Goal: Information Seeking & Learning: Learn about a topic

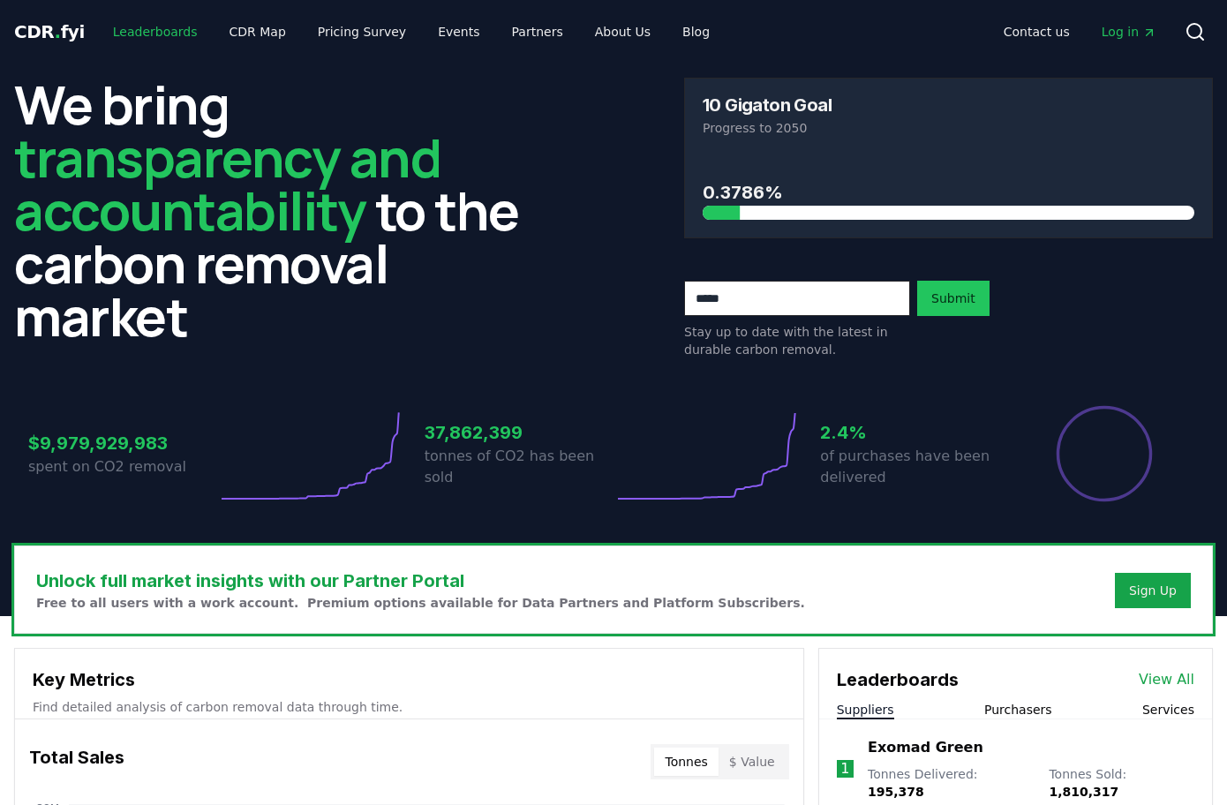
click at [161, 26] on link "Leaderboards" at bounding box center [155, 32] width 113 height 32
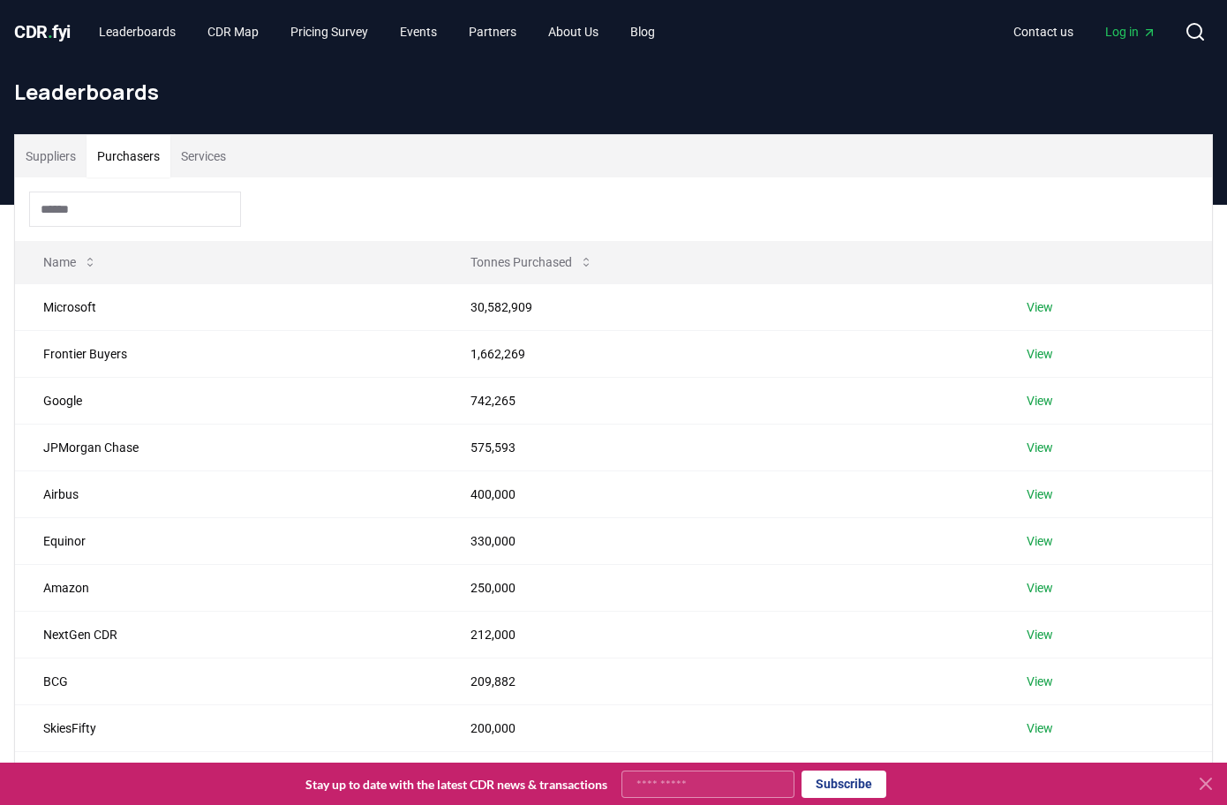
click at [160, 154] on button "Purchasers" at bounding box center [129, 156] width 84 height 42
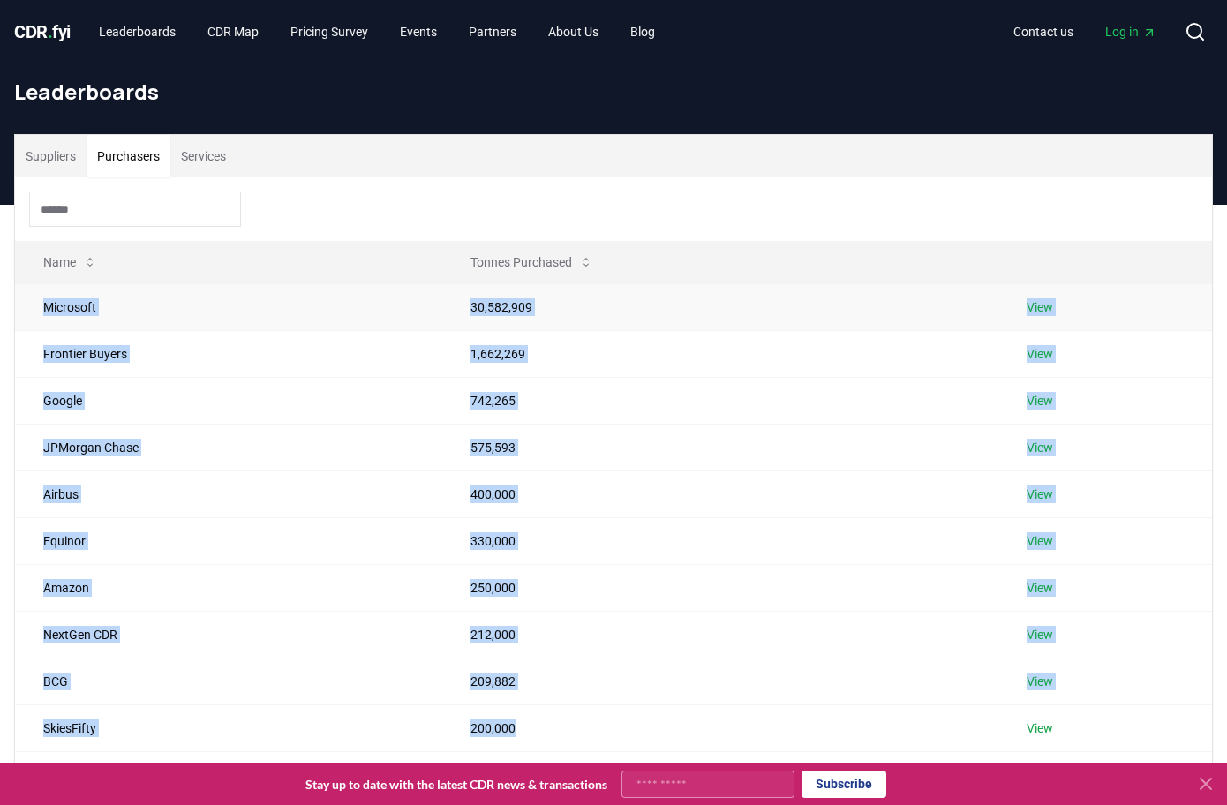
drag, startPoint x: 624, startPoint y: 467, endPoint x: 41, endPoint y: 305, distance: 605.5
click at [41, 305] on tbody "Microsoft 30,582,909 View Frontier Buyers 1,662,269 View Google 742,265 View JP…" at bounding box center [613, 517] width 1197 height 468
copy tbody "Microsoft 30,582,909 View Frontier Buyers 1,662,269 View Google 742,265 View JP…"
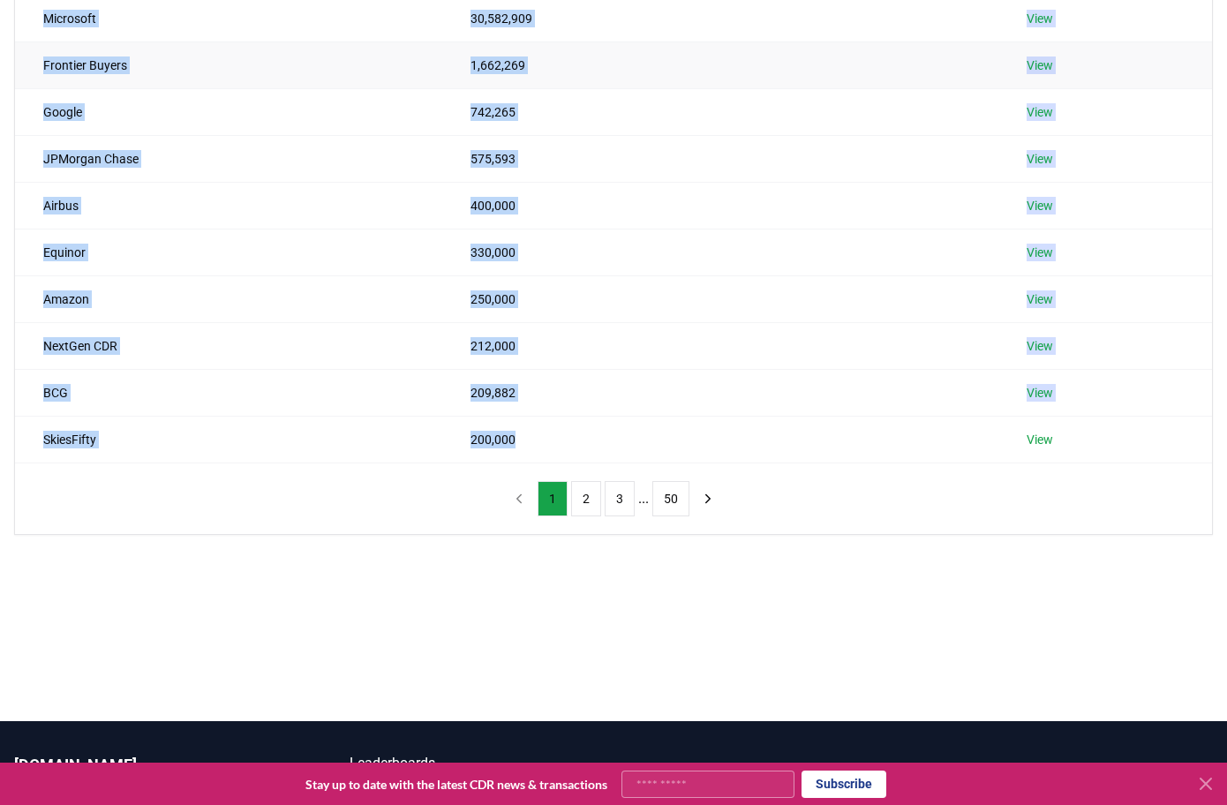
scroll to position [463, 0]
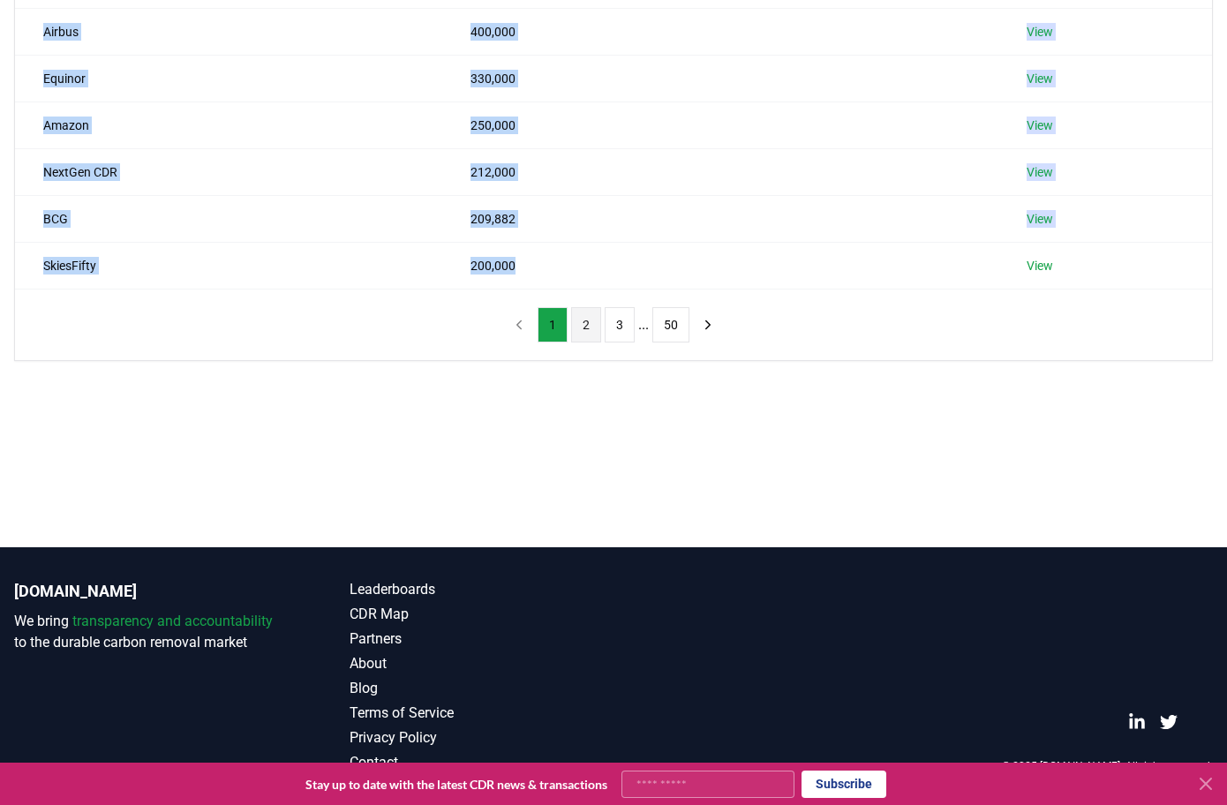
click at [582, 330] on button "2" at bounding box center [586, 324] width 30 height 35
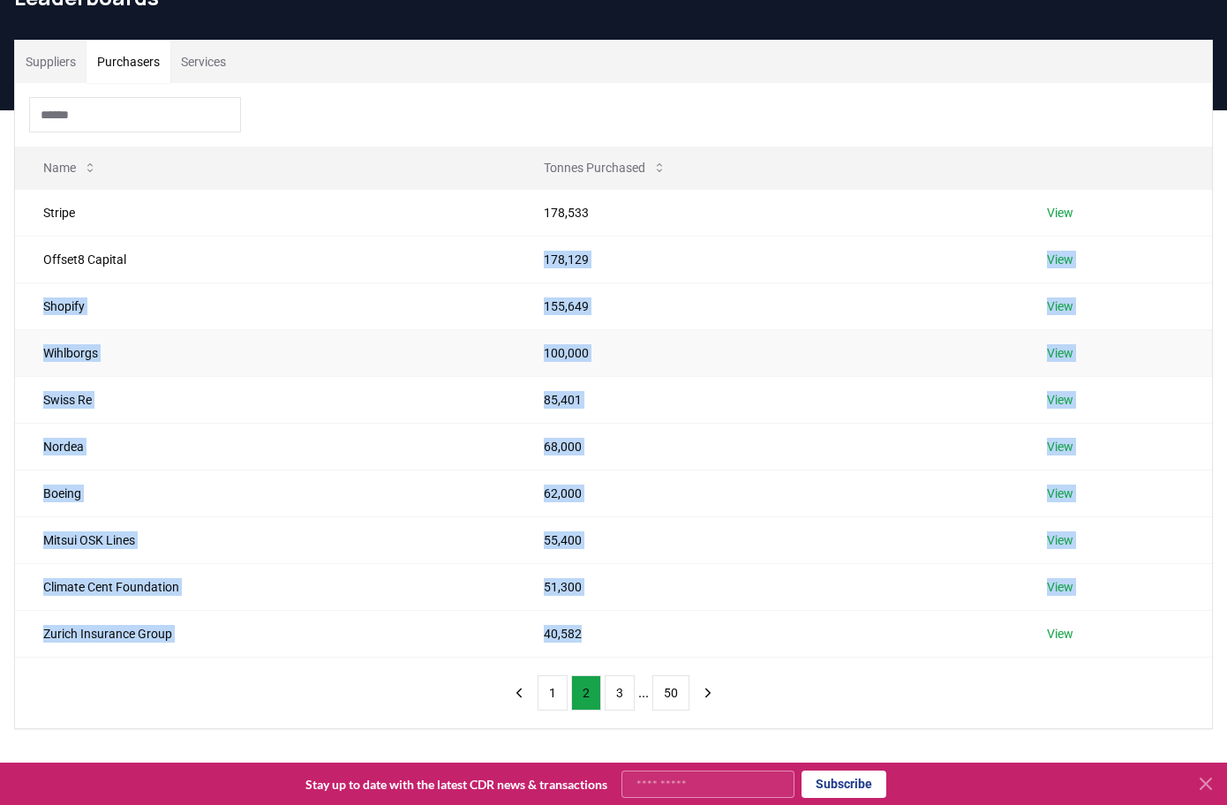
scroll to position [0, 0]
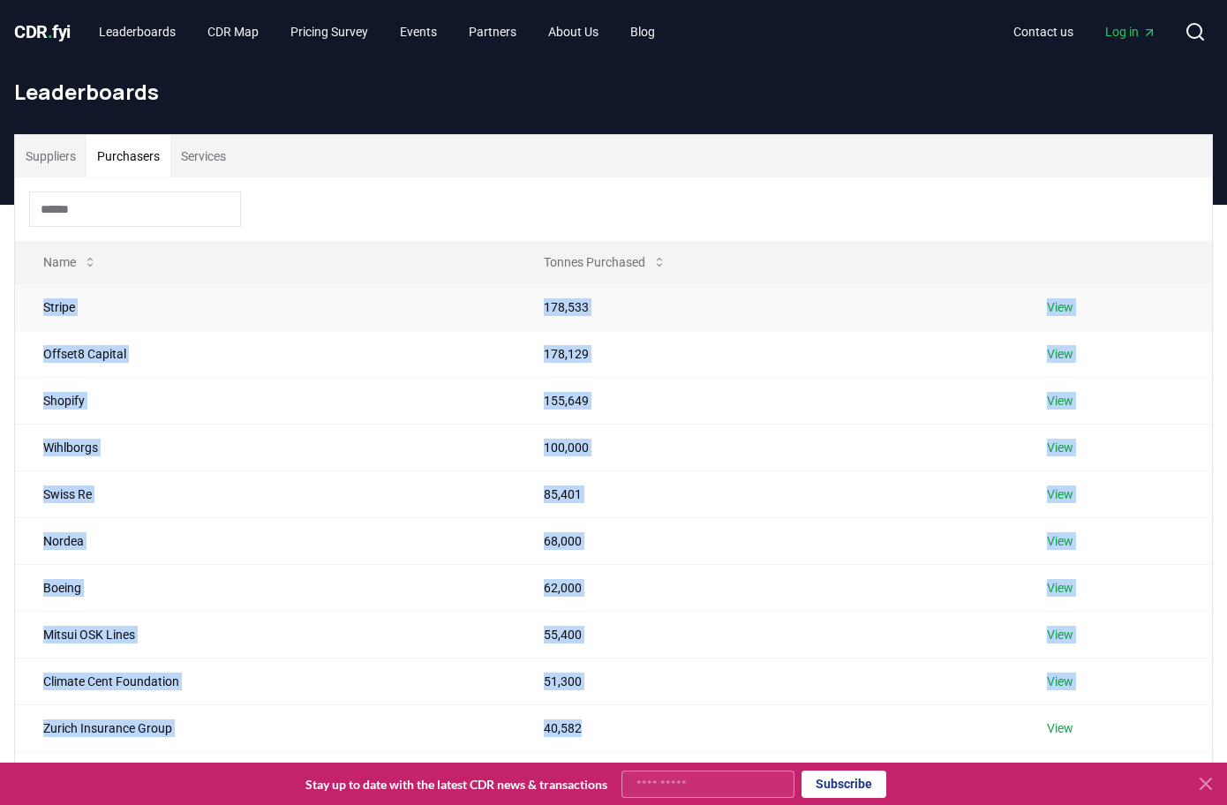
drag, startPoint x: 644, startPoint y: 346, endPoint x: 36, endPoint y: 305, distance: 608.7
click at [36, 305] on tbody "Stripe 178,533 View Offset8 Capital 178,129 View Shopify 155,649 View Wihlborgs…" at bounding box center [613, 517] width 1197 height 468
copy tbody "Stripe 178,533 View Offset8 Capital 178,129 View Shopify 155,649 View Wihlborgs…"
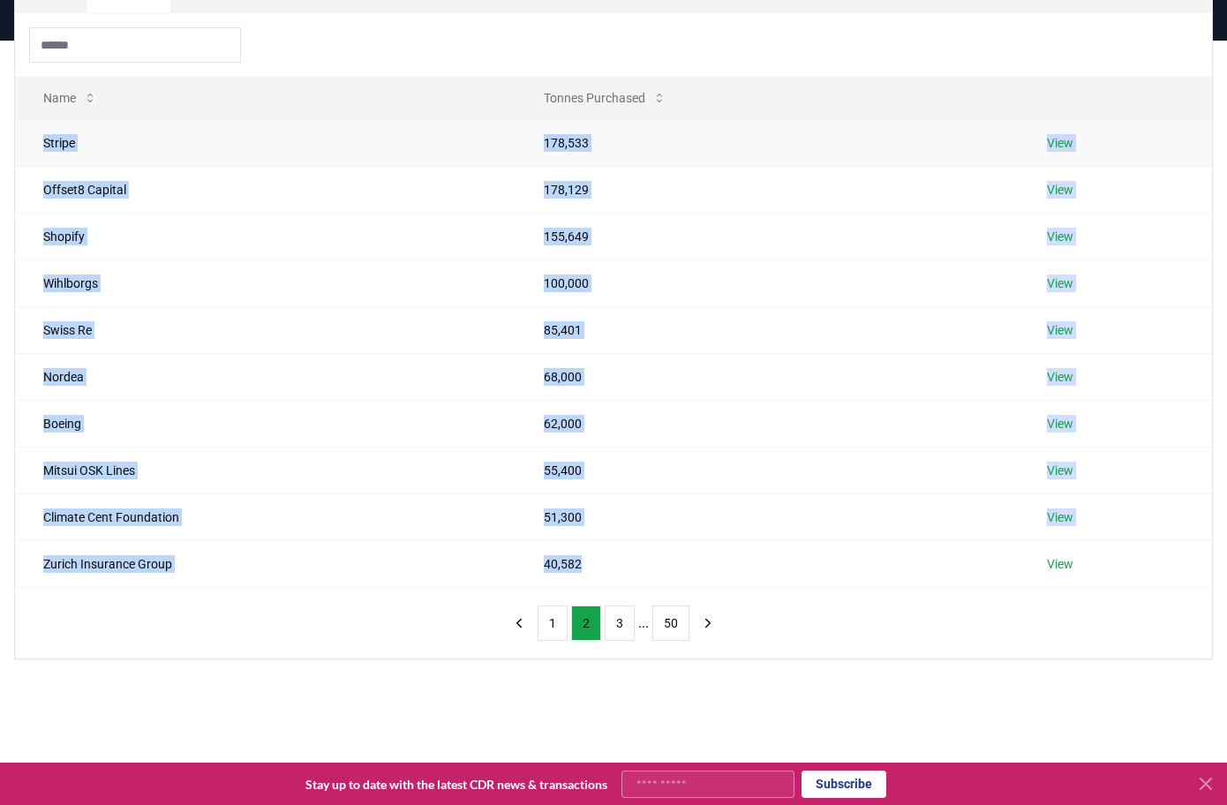
scroll to position [463, 0]
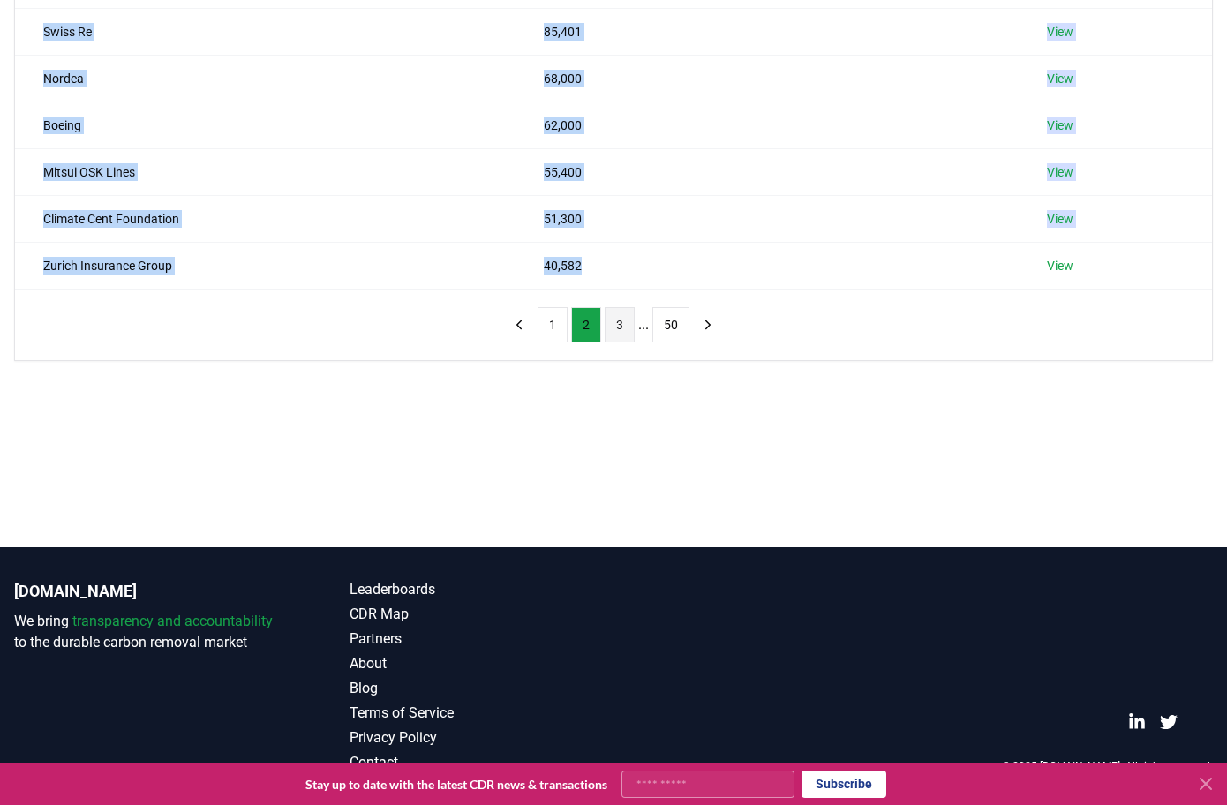
click at [627, 327] on button "3" at bounding box center [620, 324] width 30 height 35
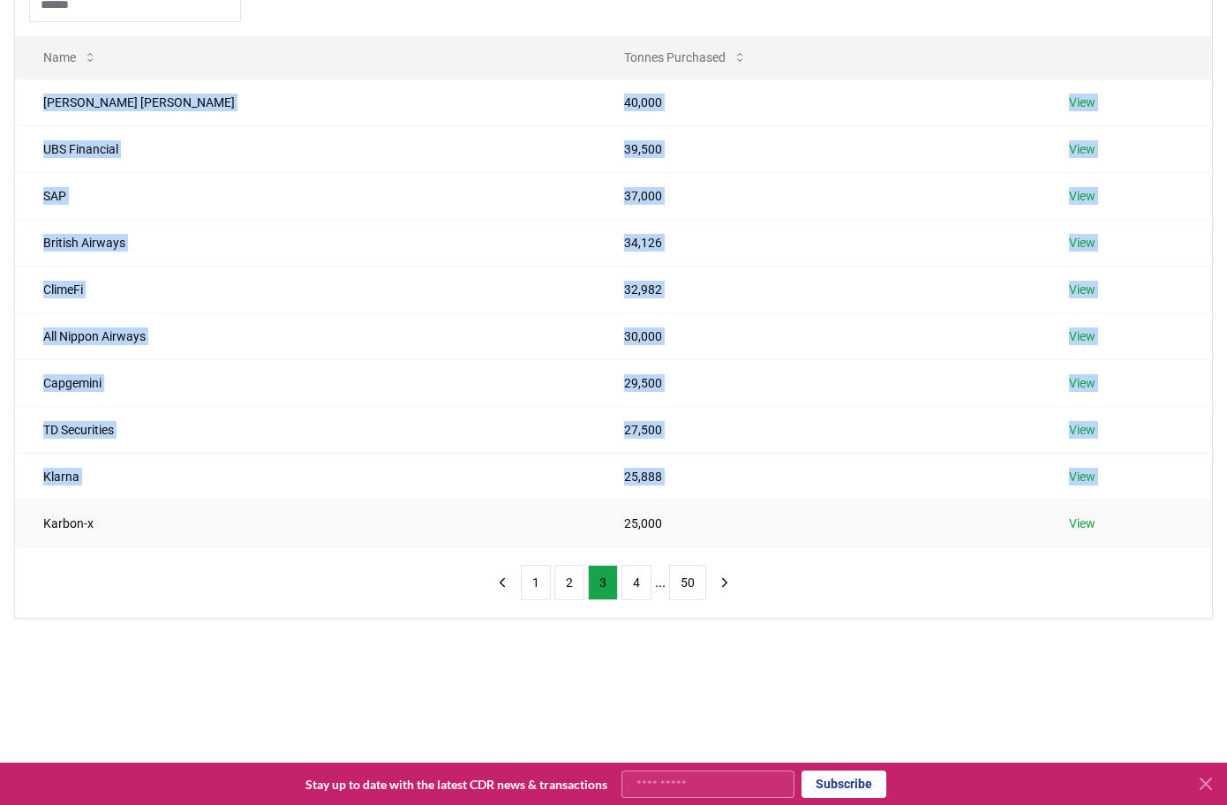
scroll to position [215, 0]
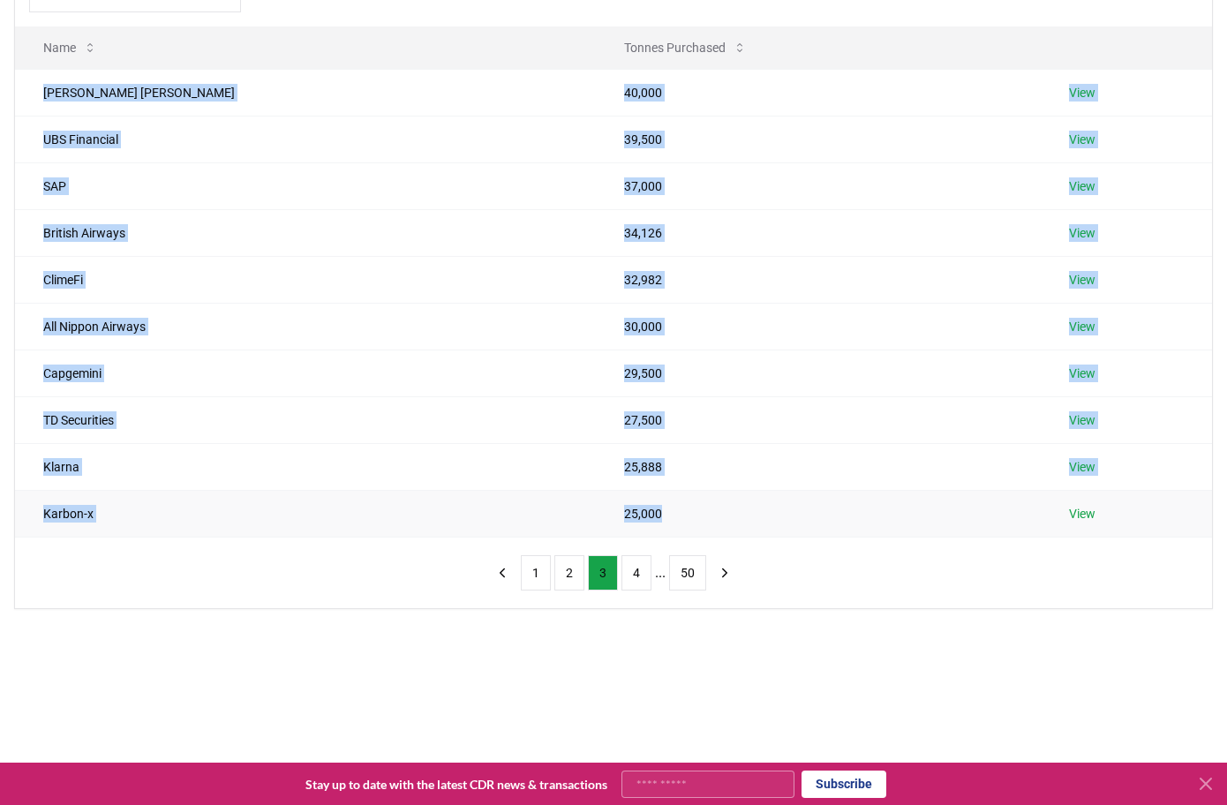
drag, startPoint x: 37, startPoint y: 302, endPoint x: 584, endPoint y: 527, distance: 591.8
click at [584, 527] on tbody "[PERSON_NAME] [PERSON_NAME] 40,000 View UBS Financial 39,500 View SAP 37,000 Vi…" at bounding box center [613, 303] width 1197 height 468
copy tbody "[PERSON_NAME] [PERSON_NAME] 40,000 View UBS Financial 39,500 View SAP 37,000 Vi…"
click at [633, 567] on button "4" at bounding box center [637, 572] width 30 height 35
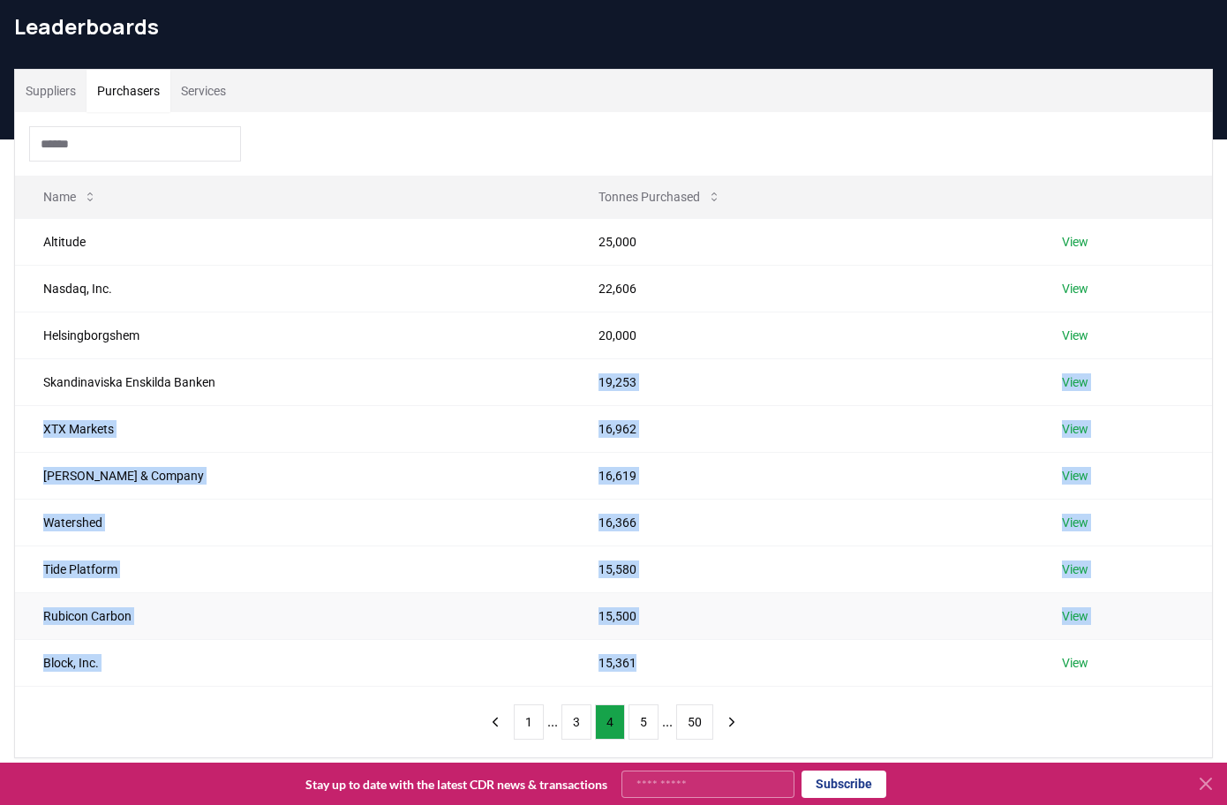
scroll to position [0, 0]
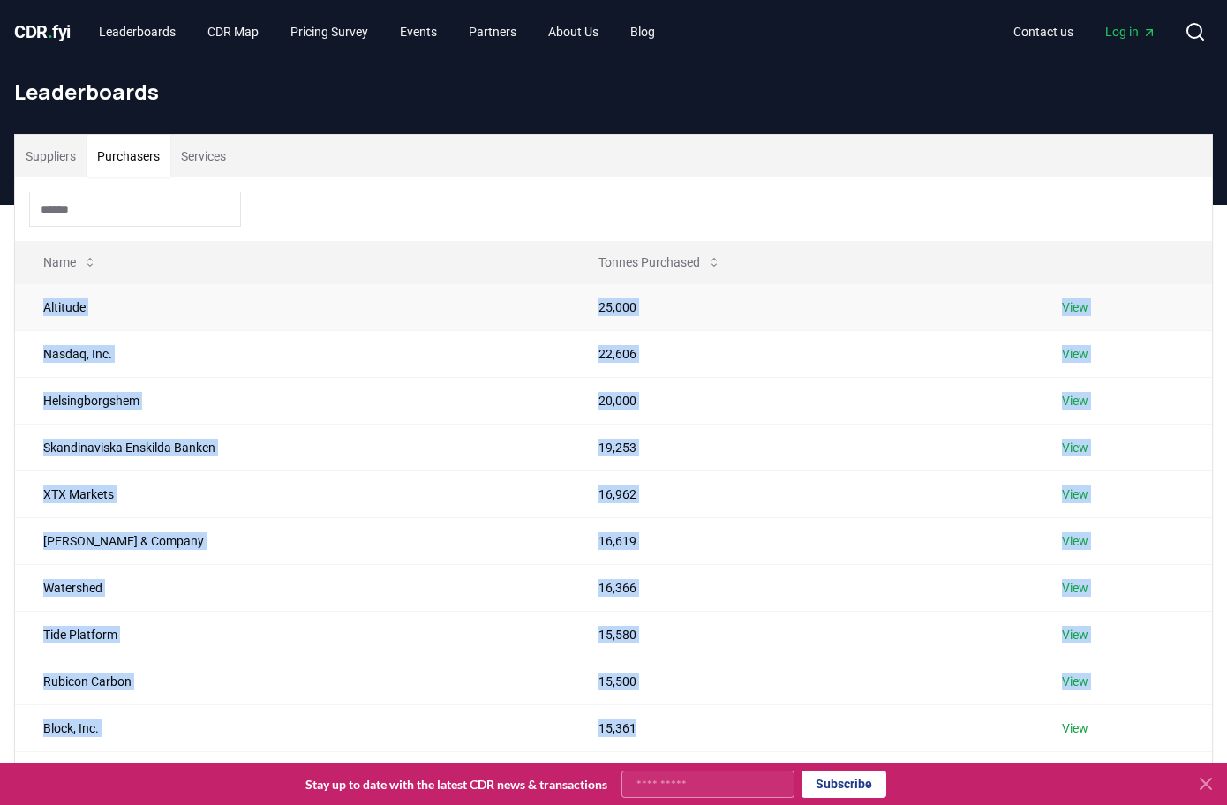
drag, startPoint x: 674, startPoint y: 518, endPoint x: 41, endPoint y: 311, distance: 666.1
click at [41, 311] on tbody "Altitude 25,000 View Nasdaq, Inc. 22,606 View [GEOGRAPHIC_DATA] 20,000 View Ska…" at bounding box center [613, 517] width 1197 height 468
copy tbody "Altitude 25,000 View Nasdaq, Inc. 22,606 View [GEOGRAPHIC_DATA] 20,000 View Ska…"
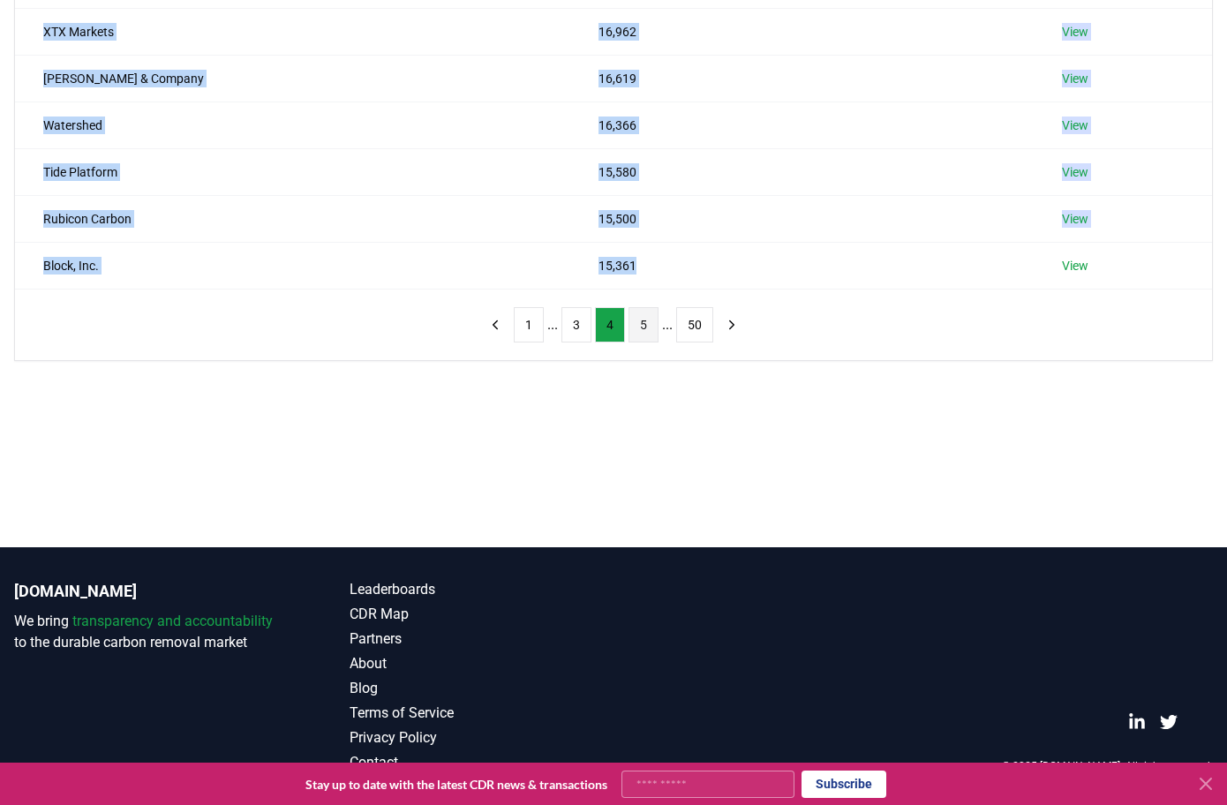
click at [645, 307] on button "5" at bounding box center [644, 324] width 30 height 35
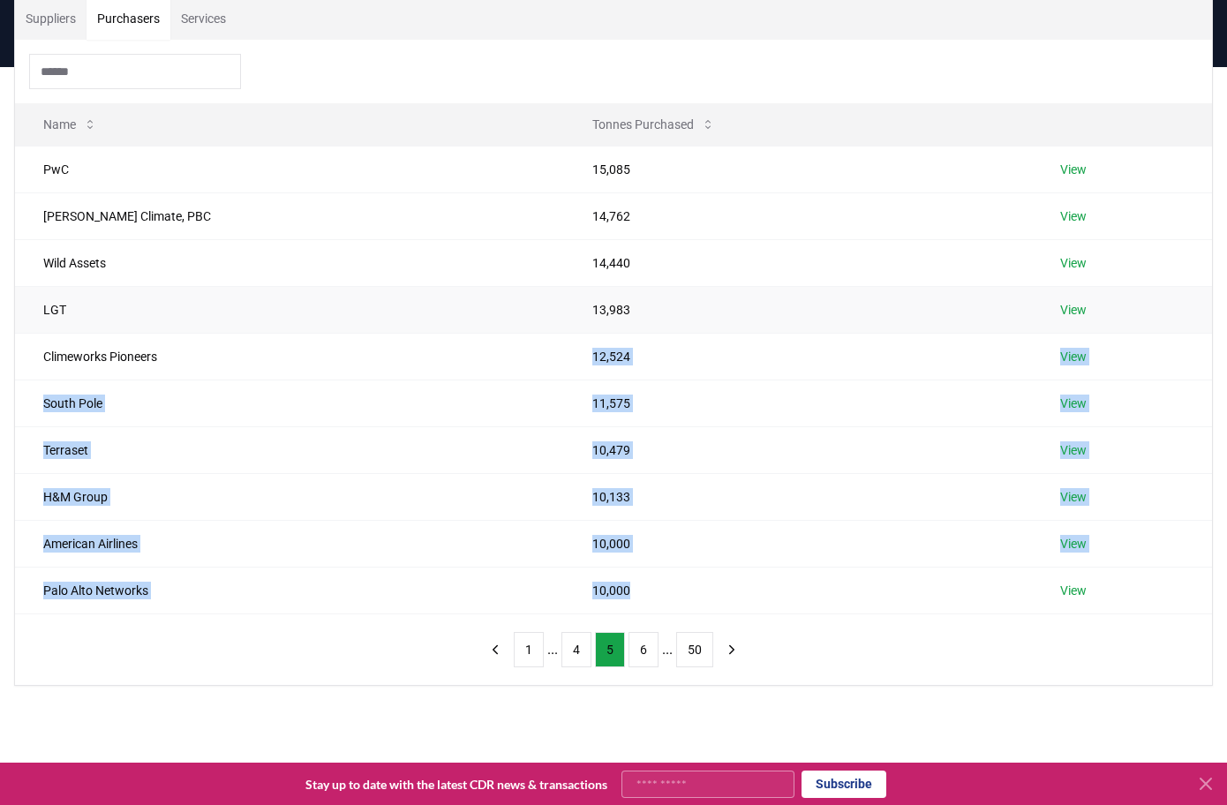
scroll to position [132, 0]
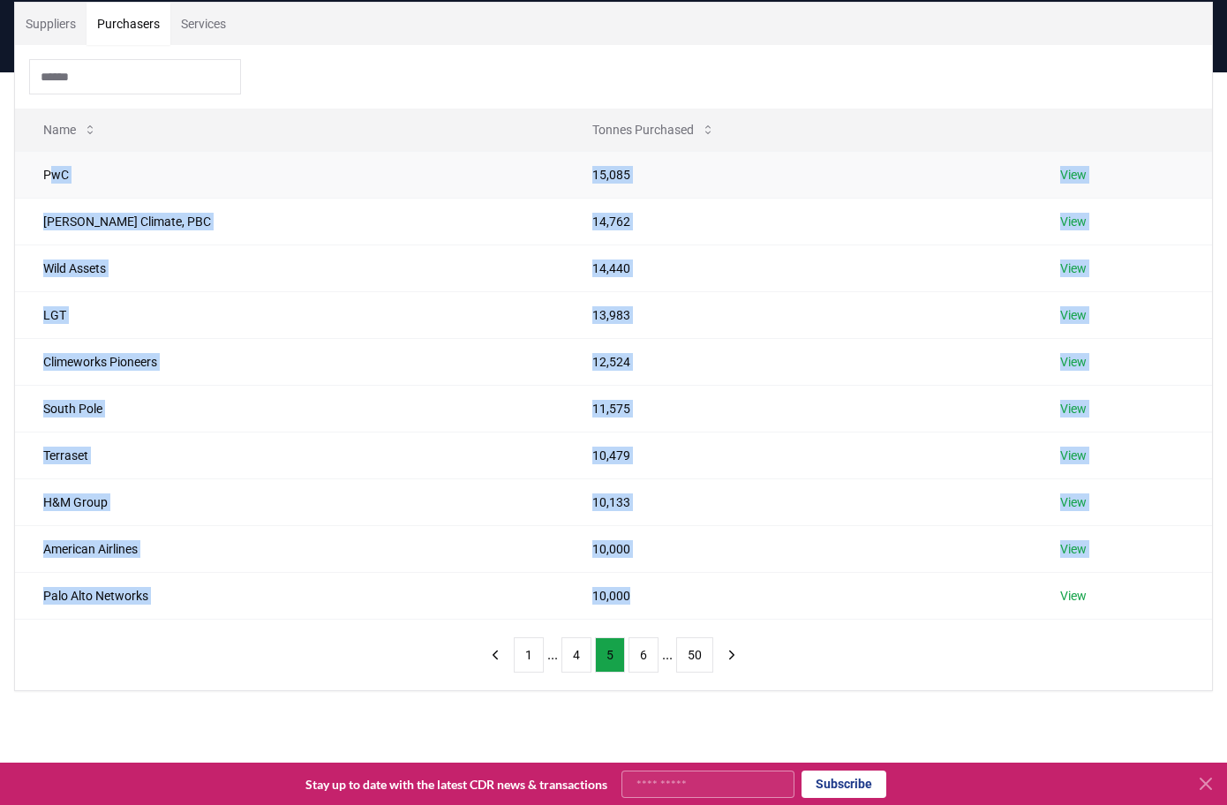
drag, startPoint x: 602, startPoint y: 269, endPoint x: 49, endPoint y: 168, distance: 562.8
click at [49, 168] on tbody "PwC 15,085 View [PERSON_NAME] Climate, PBC 14,762 View Wild Assets 14,440 View …" at bounding box center [613, 385] width 1197 height 468
click at [45, 170] on td "PwC" at bounding box center [289, 174] width 549 height 47
copy tbody "PwC 15,085 View [PERSON_NAME] Climate, PBC 14,762 View Wild Assets 14,440 View …"
